Goal: Task Accomplishment & Management: Complete application form

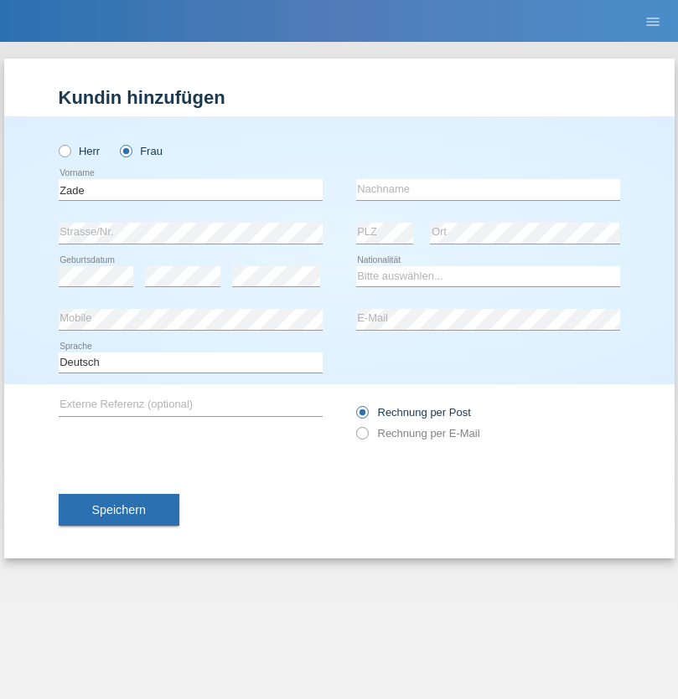
type input "Zade"
click at [487, 189] on input "text" at bounding box center [488, 189] width 264 height 21
type input "Kadrievski"
select select "CH"
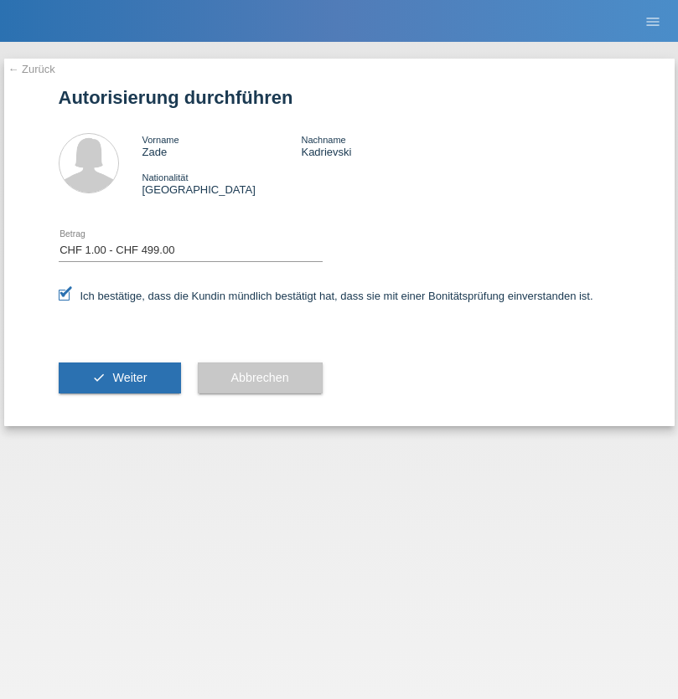
select select "1"
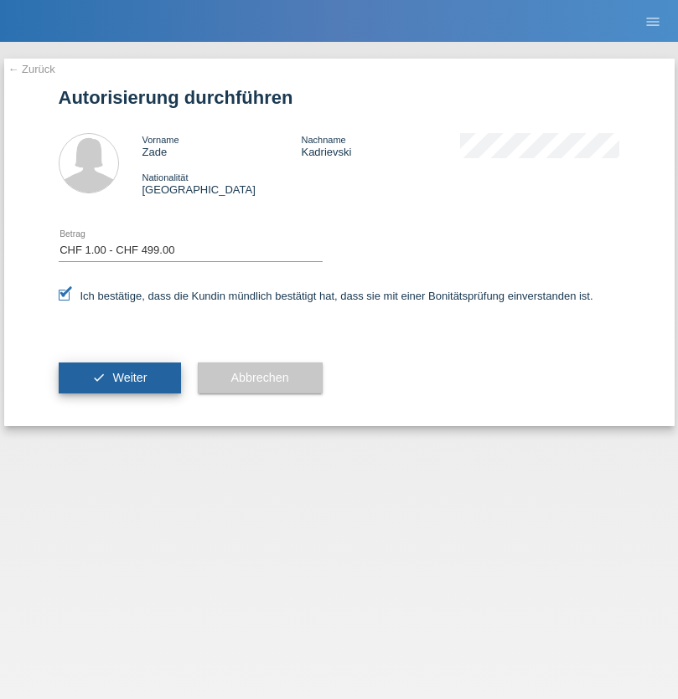
click at [119, 378] on span "Weiter" at bounding box center [129, 377] width 34 height 13
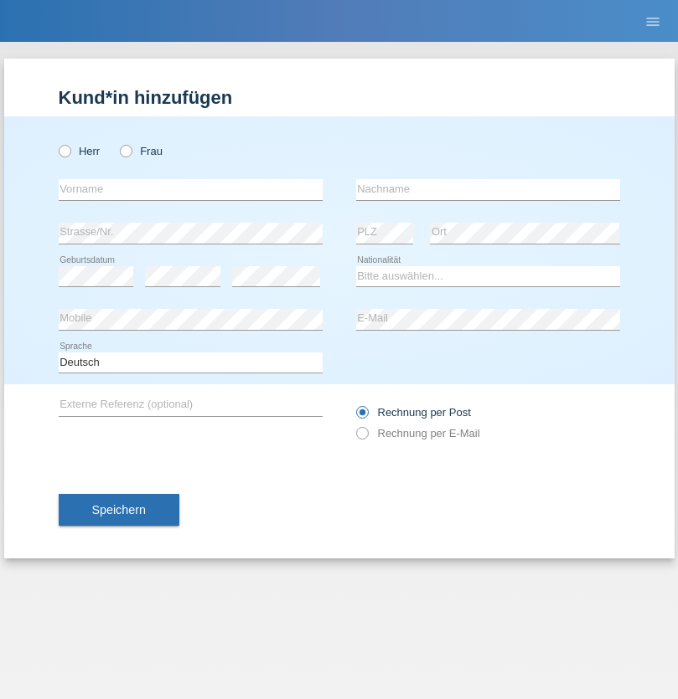
radio input "true"
click at [190, 189] on input "text" at bounding box center [191, 189] width 264 height 21
type input "Mevlon"
click at [487, 189] on input "text" at bounding box center [488, 189] width 264 height 21
type input "Krasniqi"
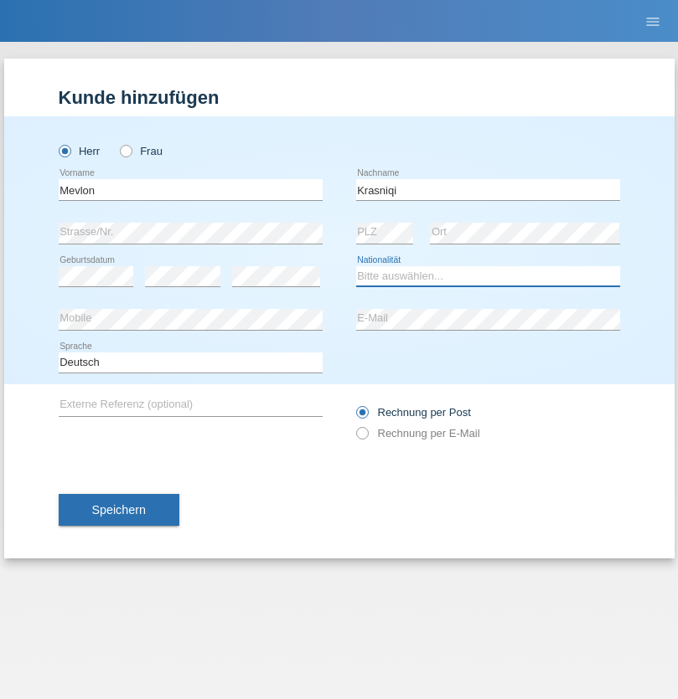
select select "XK"
select select "C"
select select "17"
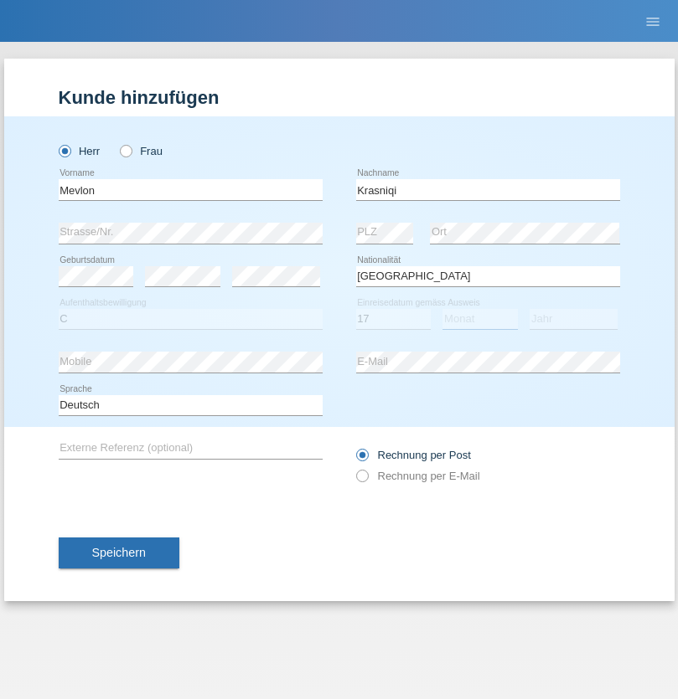
select select "10"
select select "2020"
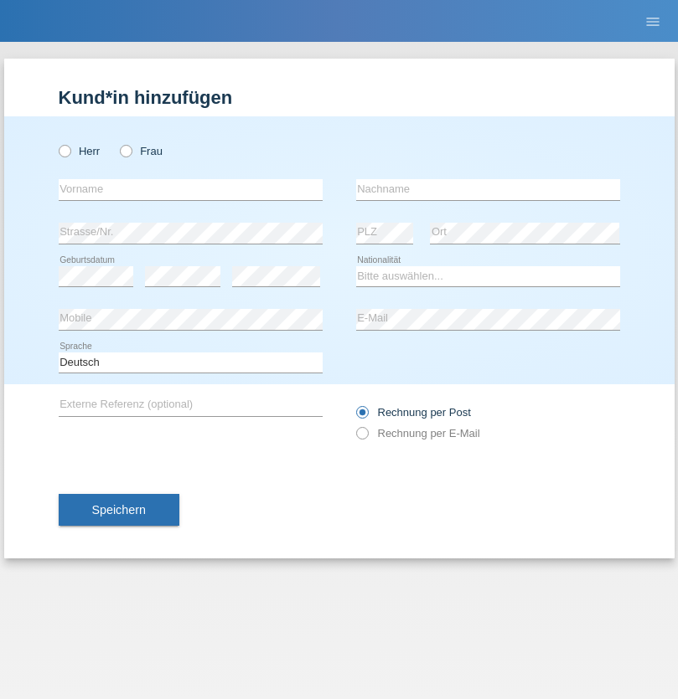
radio input "true"
click at [190, 189] on input "text" at bounding box center [191, 189] width 264 height 21
type input "[PERSON_NAME]"
click at [487, 189] on input "text" at bounding box center [488, 189] width 264 height 21
type input "Weber"
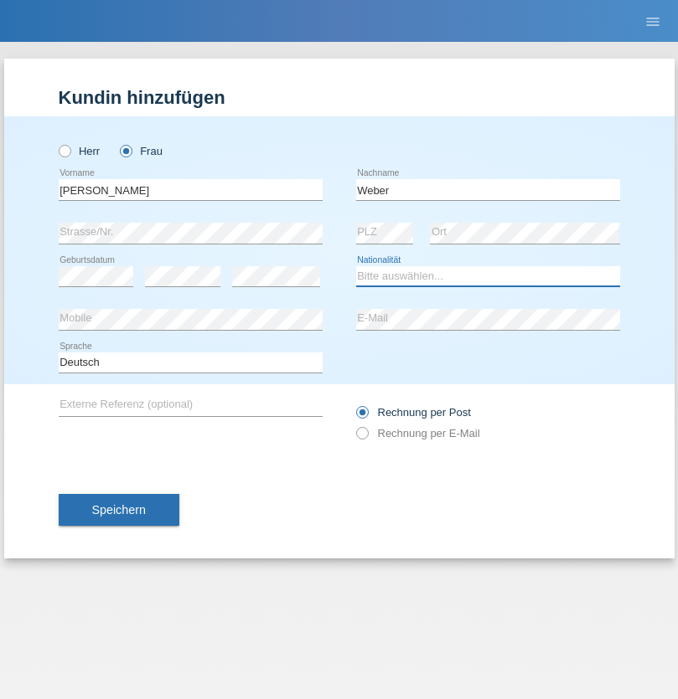
select select "CH"
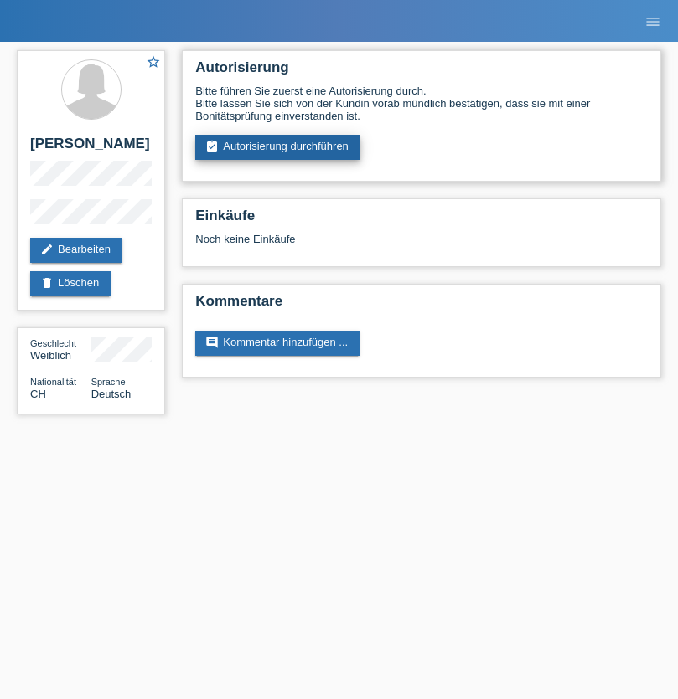
click at [278, 147] on link "assignment_turned_in Autorisierung durchführen" at bounding box center [277, 147] width 165 height 25
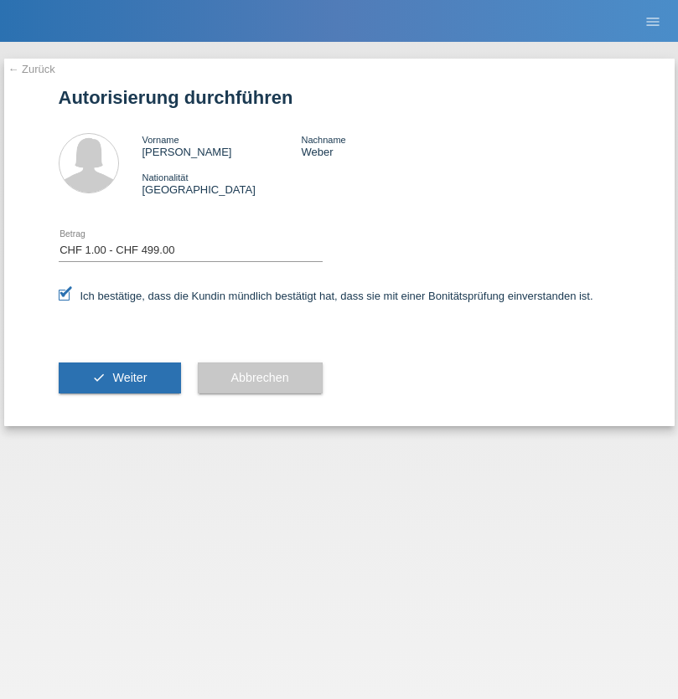
select select "1"
click at [119, 378] on span "Weiter" at bounding box center [129, 377] width 34 height 13
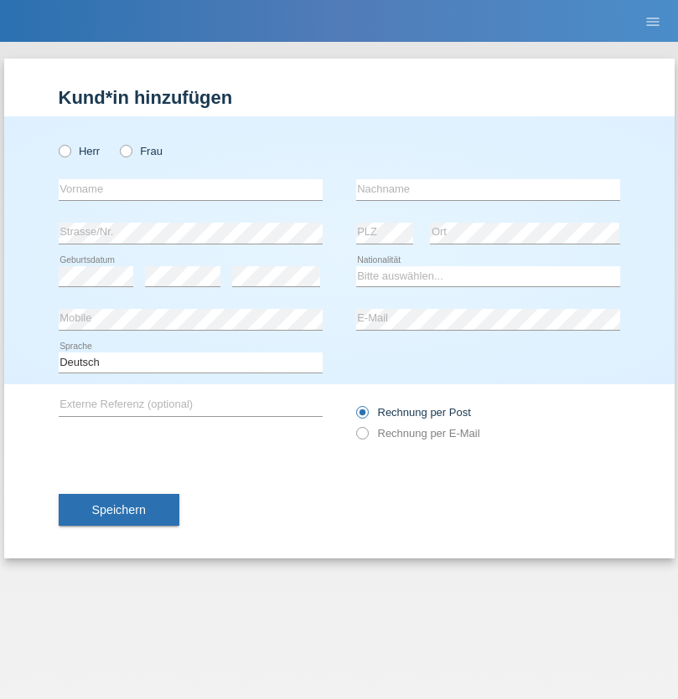
radio input "true"
click at [190, 189] on input "text" at bounding box center [191, 189] width 264 height 21
type input "Tracy"
click at [487, 189] on input "text" at bounding box center [488, 189] width 264 height 21
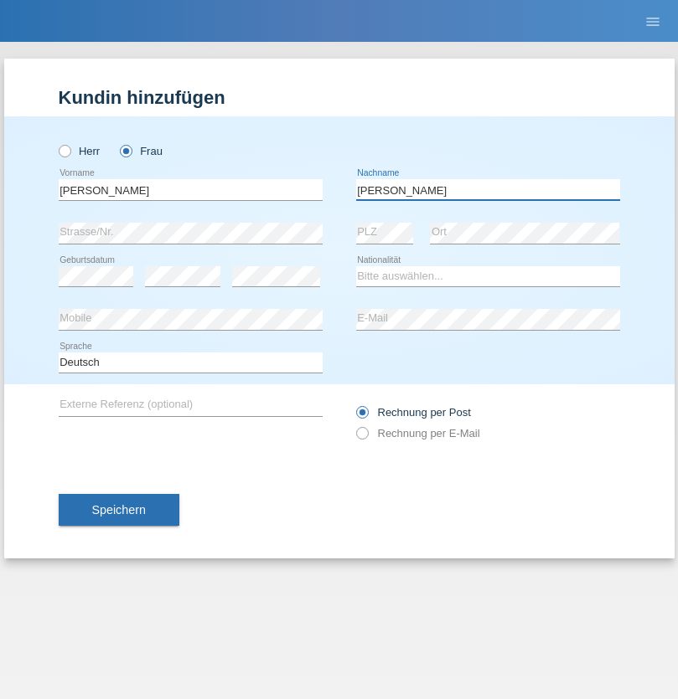
type input "Fernandes"
select select "CV"
select select "C"
select select "12"
select select "07"
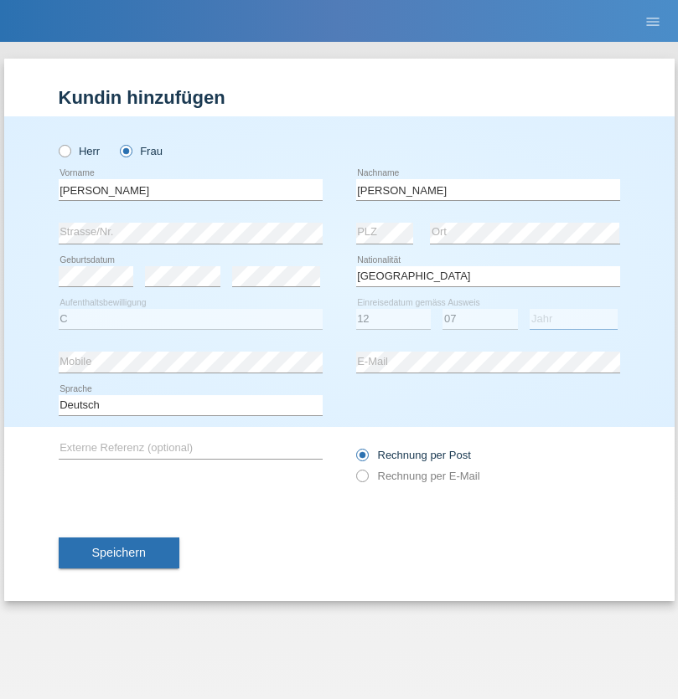
select select "2018"
